Goal: Task Accomplishment & Management: Use online tool/utility

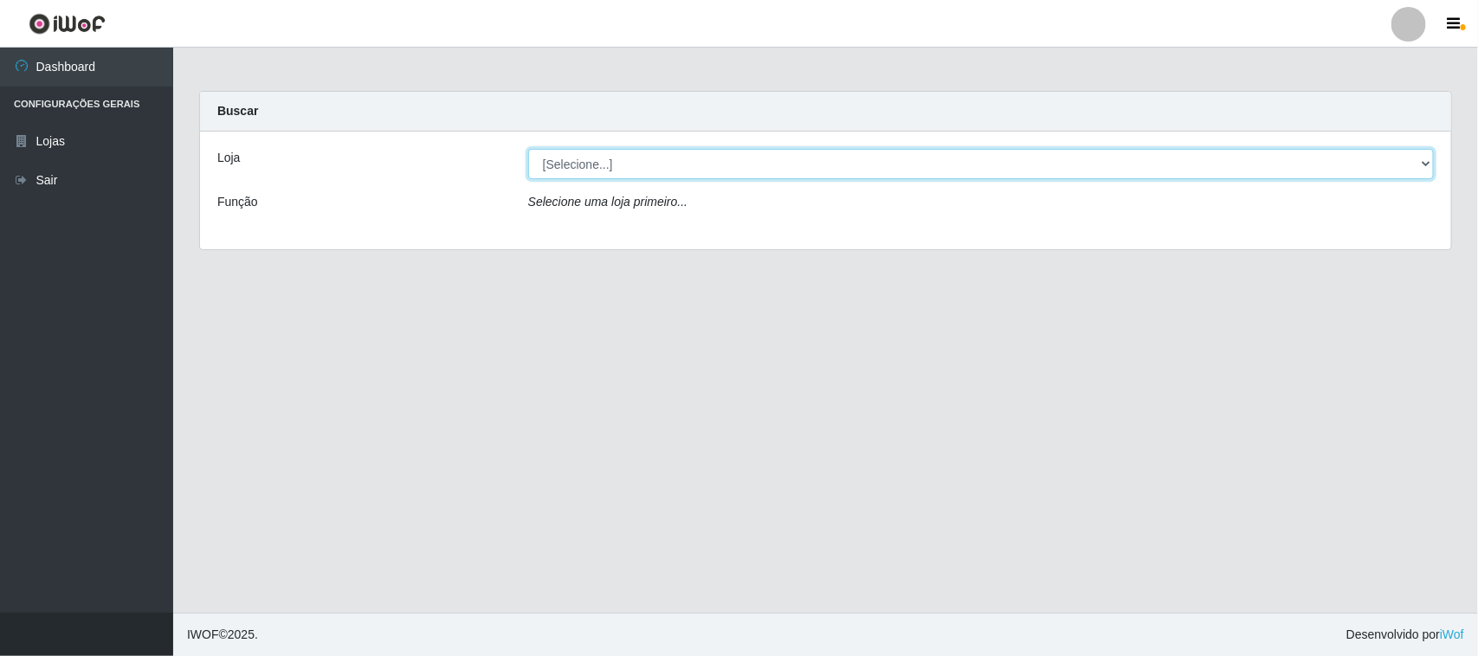
click at [1087, 173] on select "[Selecione...] Hiper Queiroz - [GEOGRAPHIC_DATA]" at bounding box center [981, 164] width 906 height 30
click at [728, 153] on select "[Selecione...] Hiper Queiroz - [GEOGRAPHIC_DATA]" at bounding box center [981, 164] width 906 height 30
select select "515"
click at [528, 149] on select "[Selecione...] Hiper Queiroz - [GEOGRAPHIC_DATA]" at bounding box center [981, 164] width 906 height 30
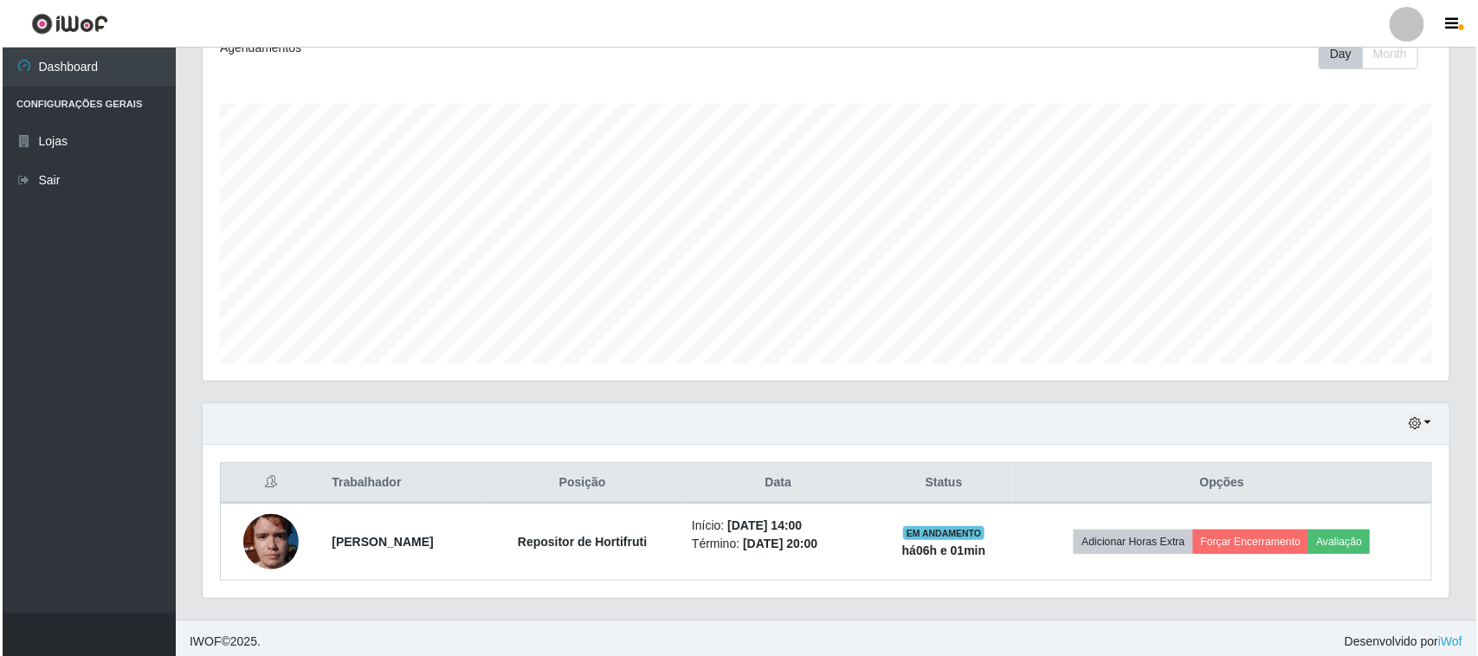
scroll to position [264, 0]
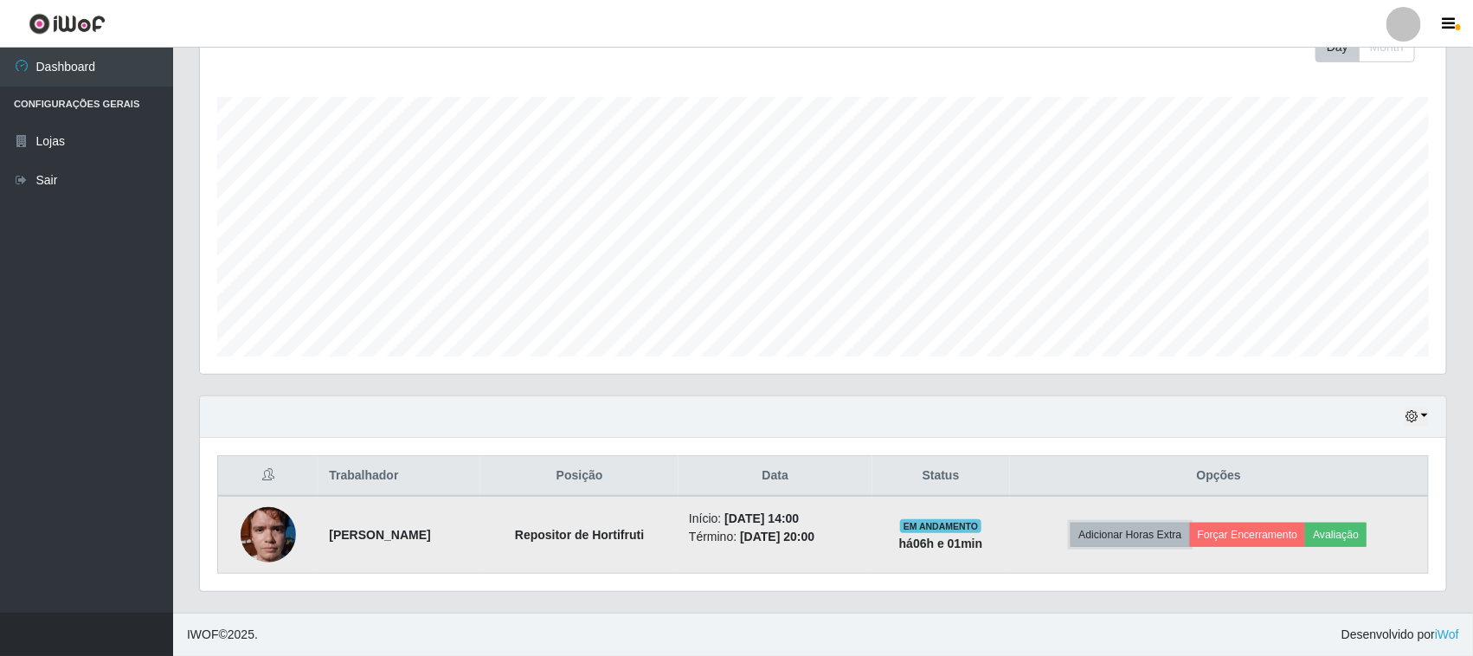
click at [1165, 538] on button "Adicionar Horas Extra" at bounding box center [1130, 535] width 119 height 24
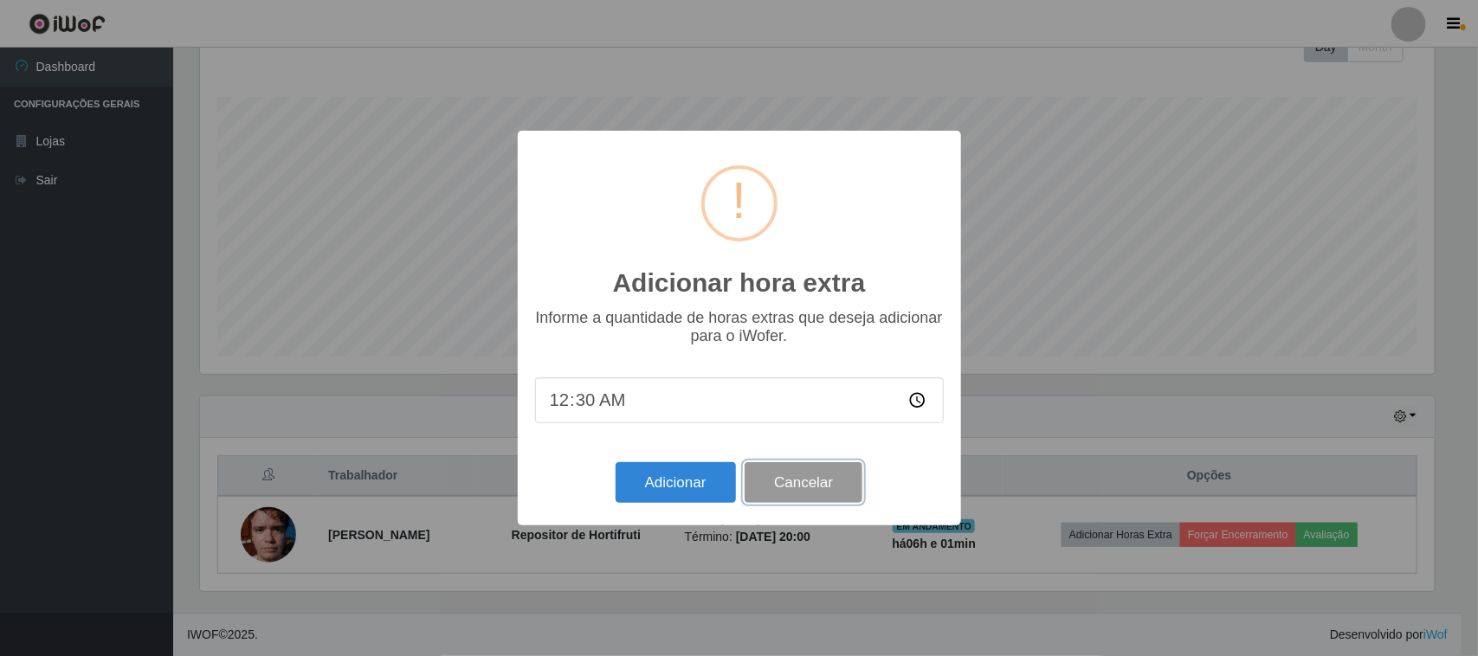
click at [789, 485] on button "Cancelar" at bounding box center [804, 482] width 118 height 41
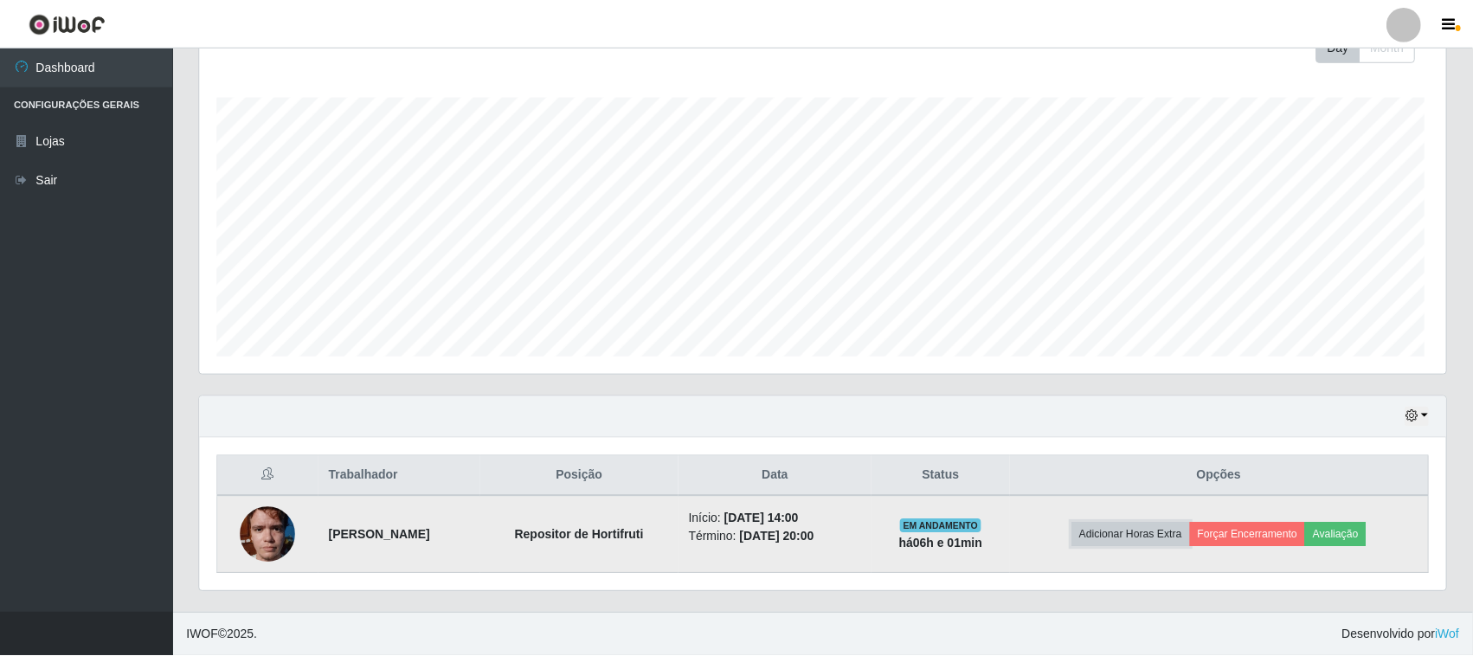
scroll to position [360, 1247]
click at [1264, 537] on button "Forçar Encerramento" at bounding box center [1248, 535] width 116 height 24
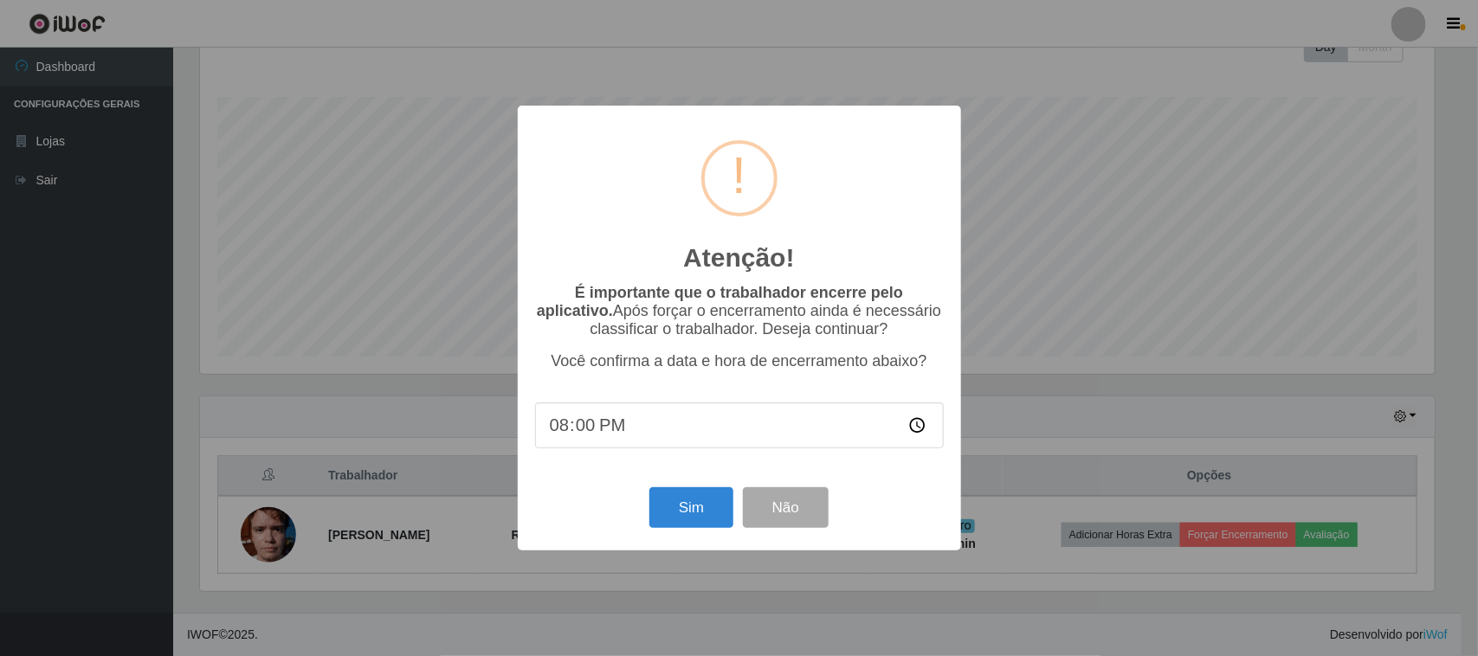
type input "20:01"
click at [714, 517] on button "Sim" at bounding box center [691, 507] width 84 height 41
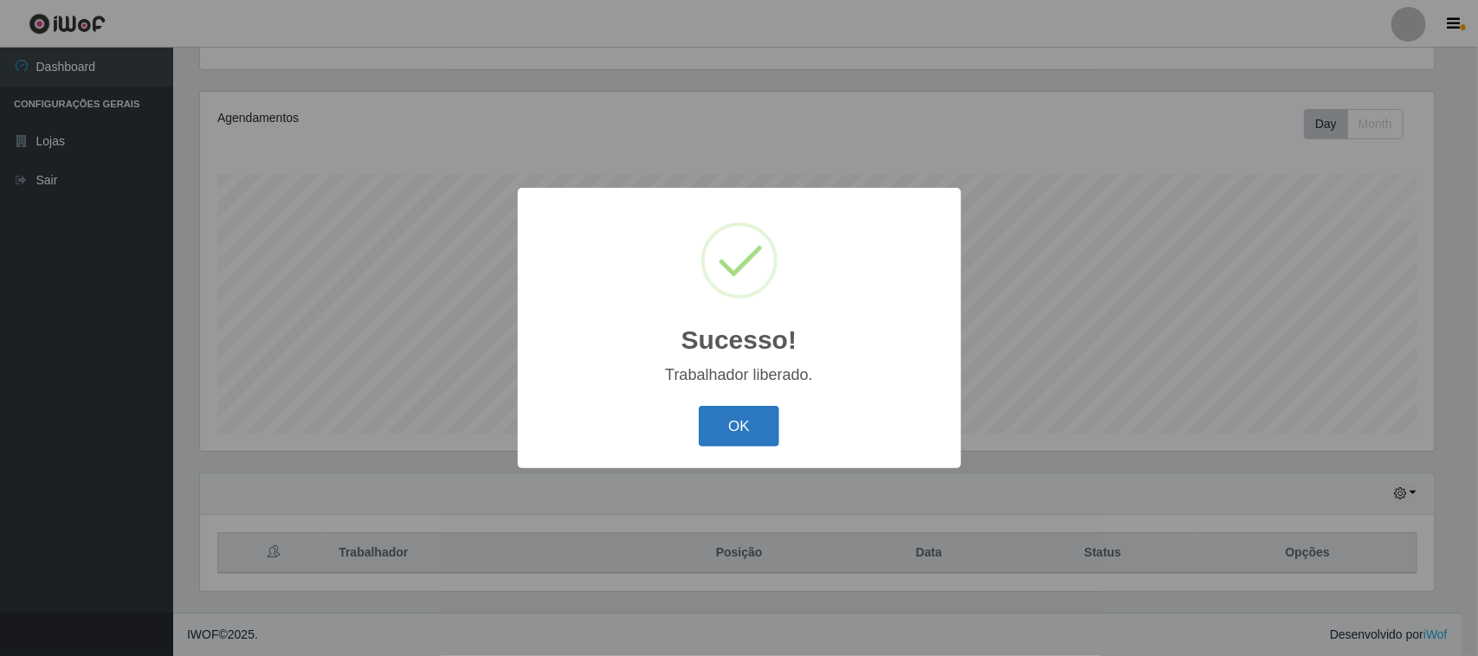
click at [745, 429] on button "OK" at bounding box center [739, 426] width 81 height 41
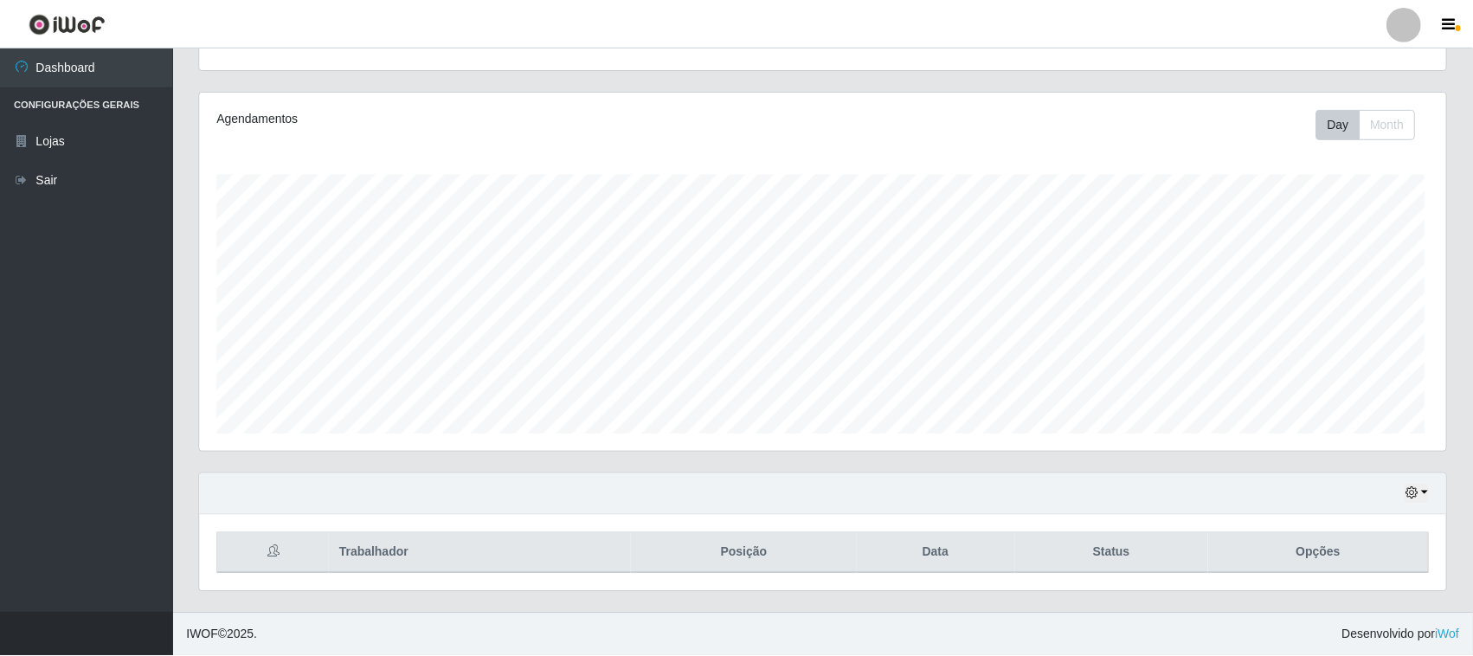
scroll to position [360, 1247]
